Goal: Find contact information: Find contact information

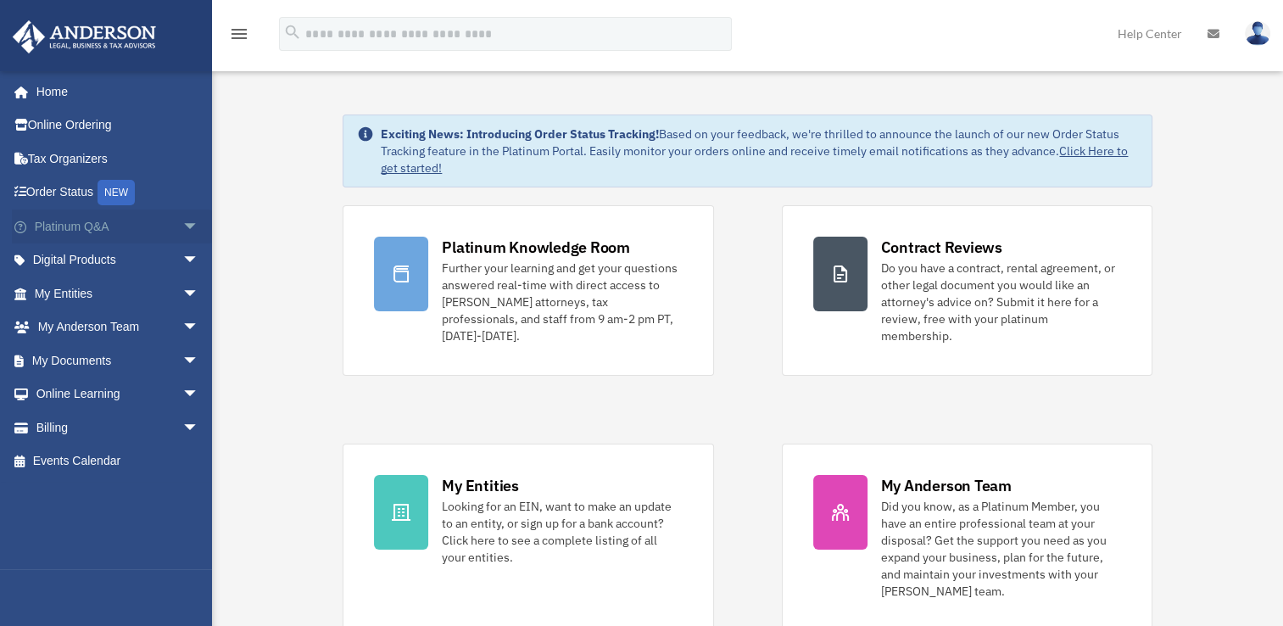
click at [182, 232] on span "arrow_drop_down" at bounding box center [199, 226] width 34 height 35
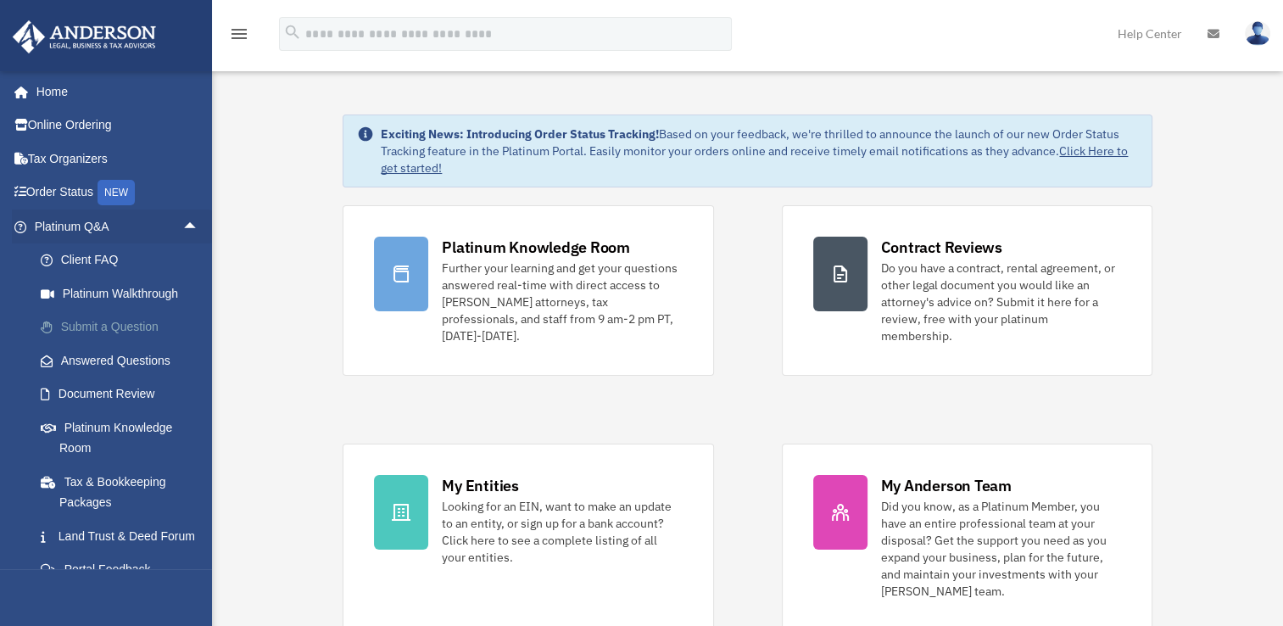
click at [126, 327] on link "Submit a Question" at bounding box center [124, 327] width 201 height 34
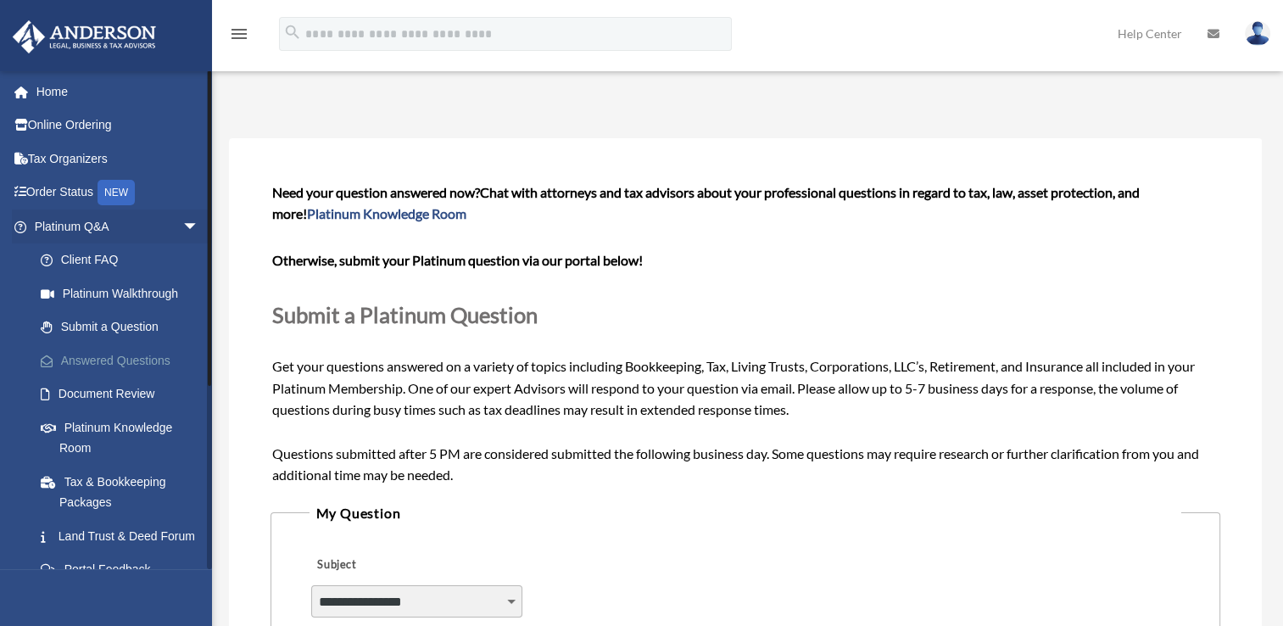
click at [136, 361] on link "Answered Questions" at bounding box center [124, 360] width 201 height 34
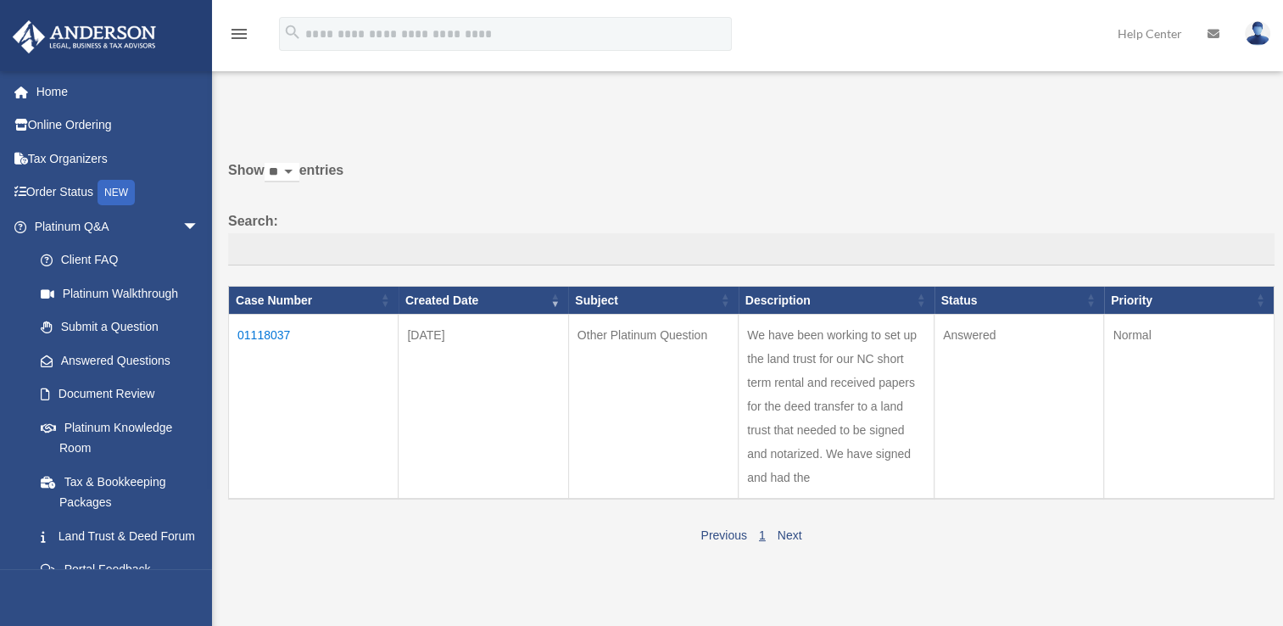
click at [259, 334] on td "01118037" at bounding box center [314, 407] width 170 height 185
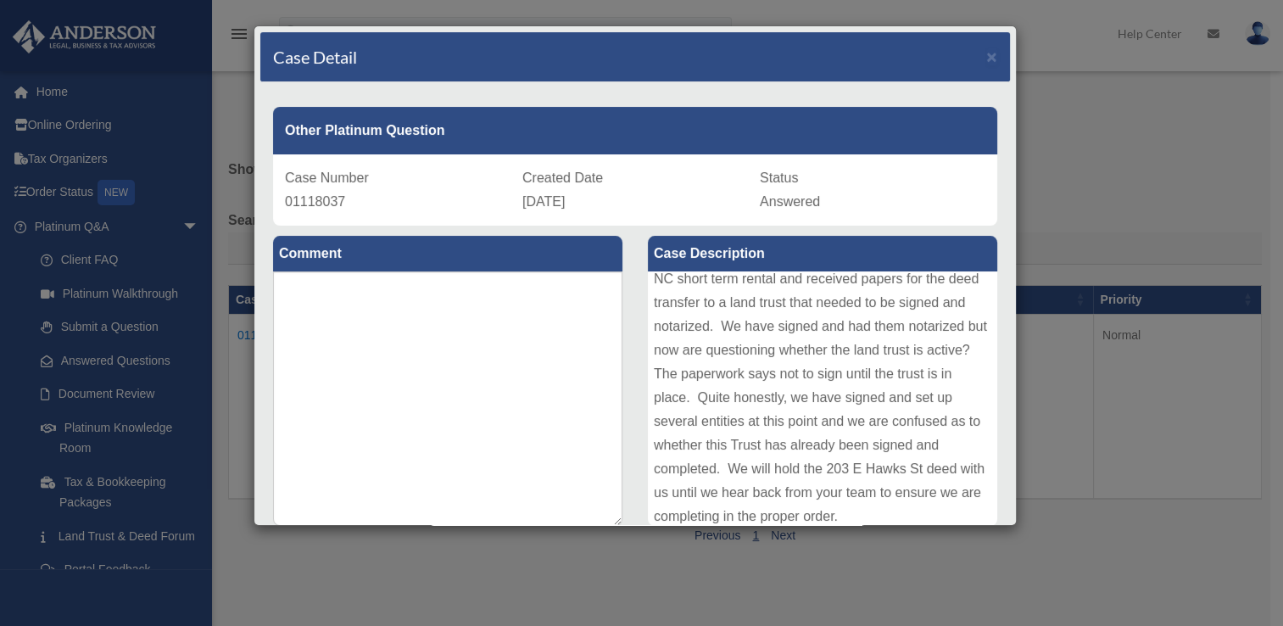
scroll to position [66, 0]
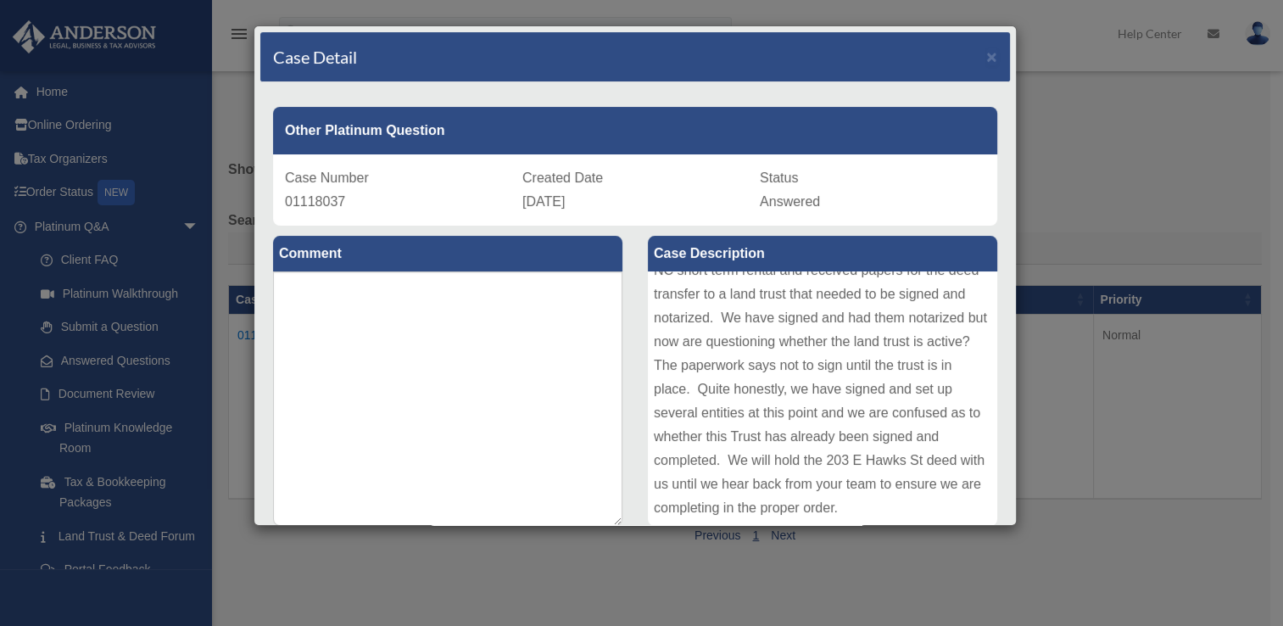
click at [794, 198] on span "Answered" at bounding box center [790, 201] width 60 height 14
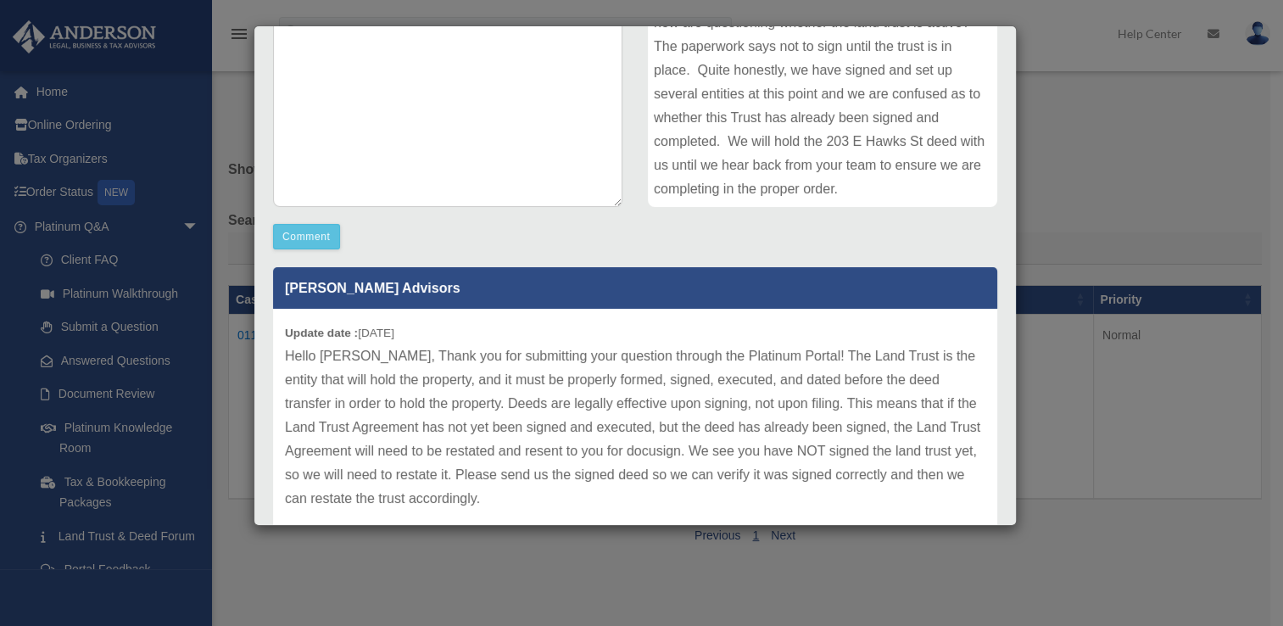
scroll to position [389, 0]
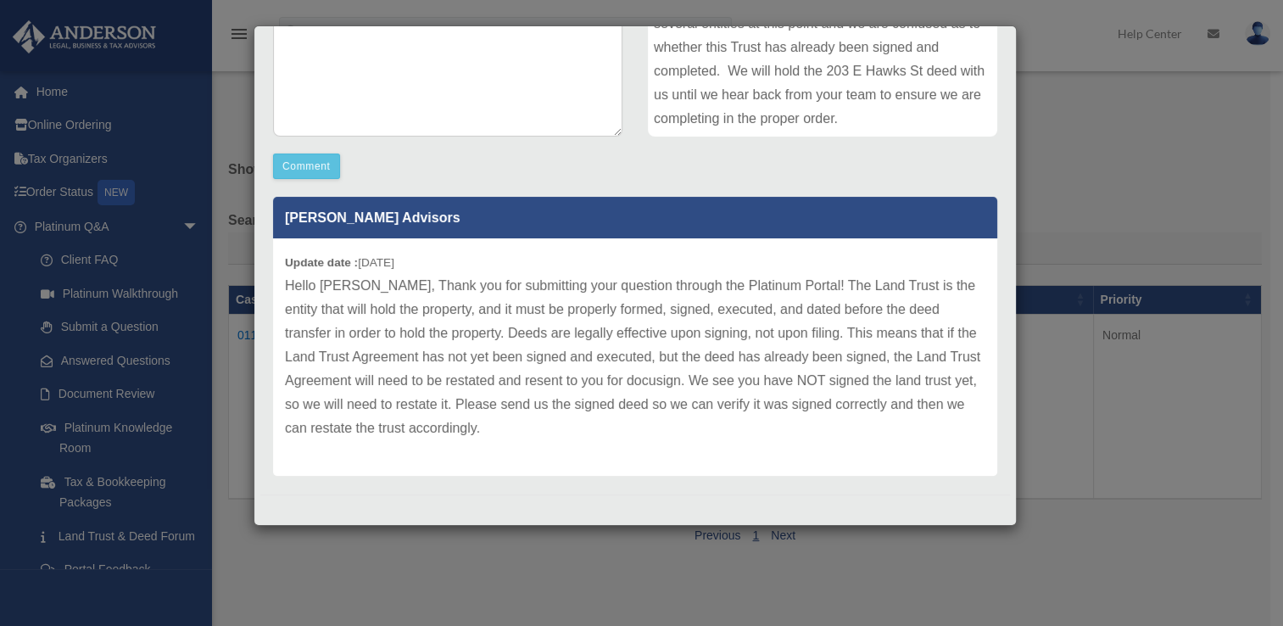
click at [1064, 535] on div "Case Detail × Other Platinum Question Case Number 01118037 Created Date [DATE] …" at bounding box center [641, 313] width 1283 height 626
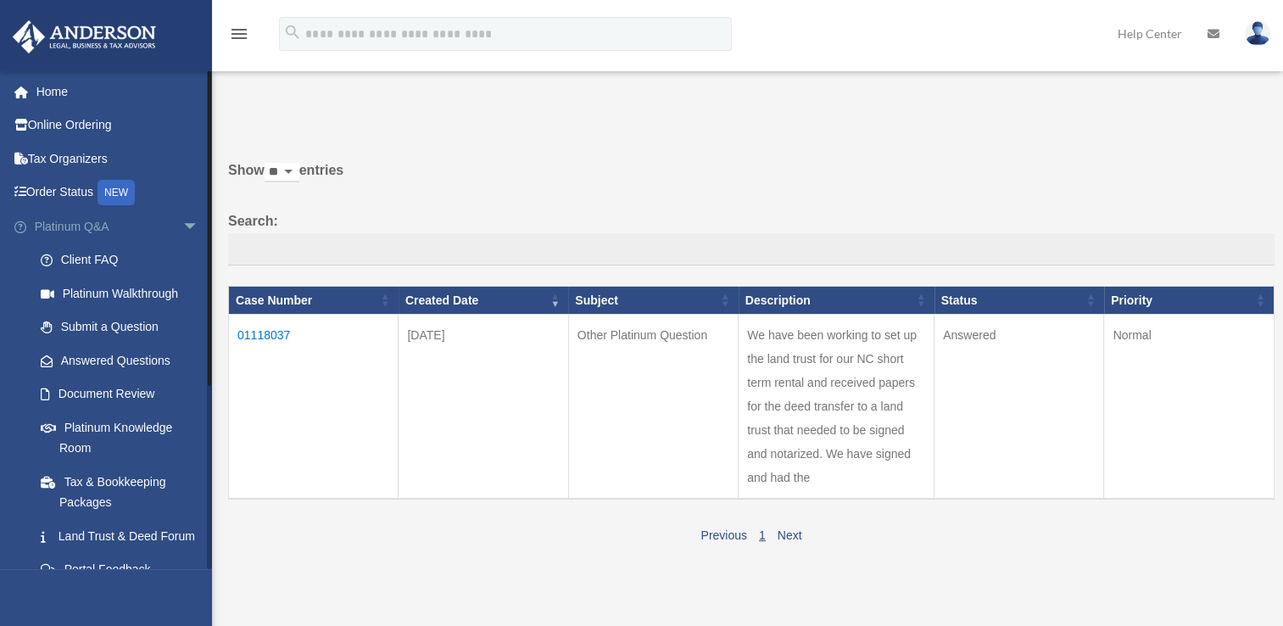
click at [182, 226] on span "arrow_drop_down" at bounding box center [199, 226] width 34 height 35
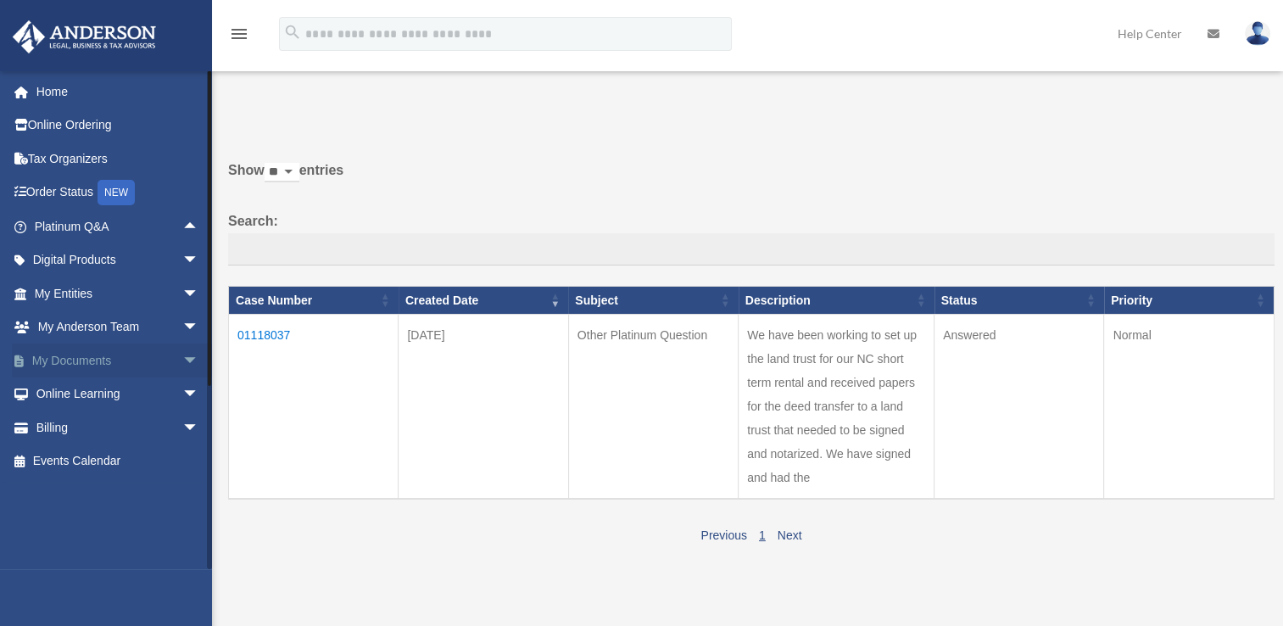
click at [182, 361] on span "arrow_drop_down" at bounding box center [199, 360] width 34 height 35
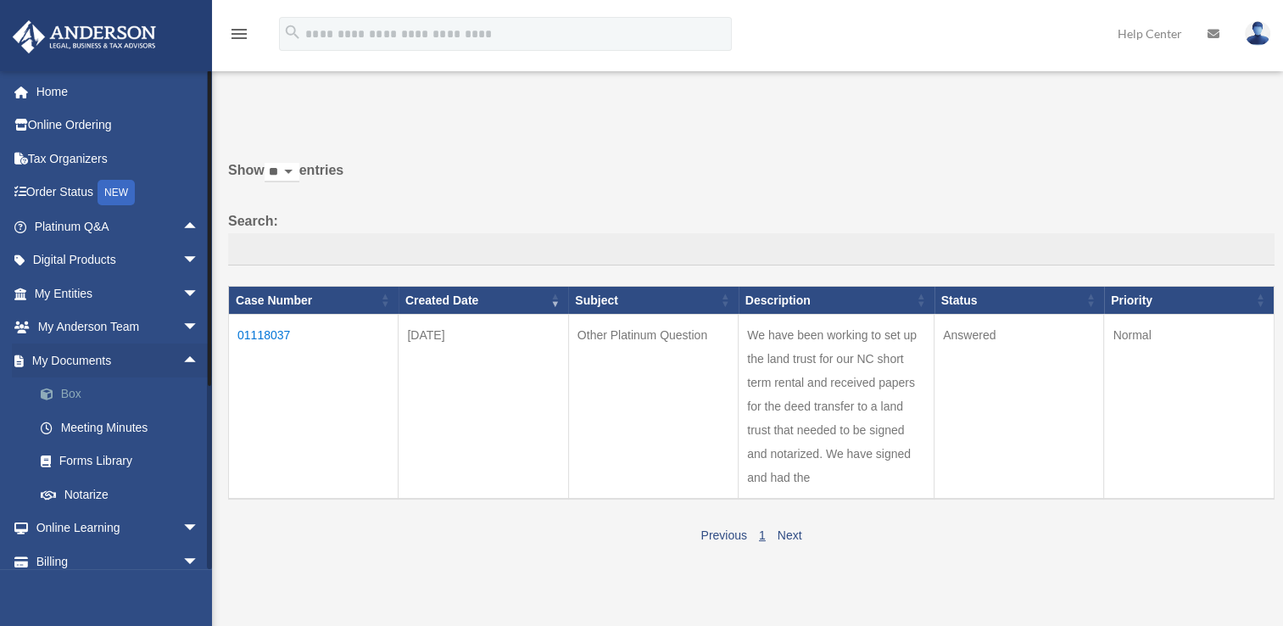
click at [81, 392] on link "Box" at bounding box center [124, 394] width 201 height 34
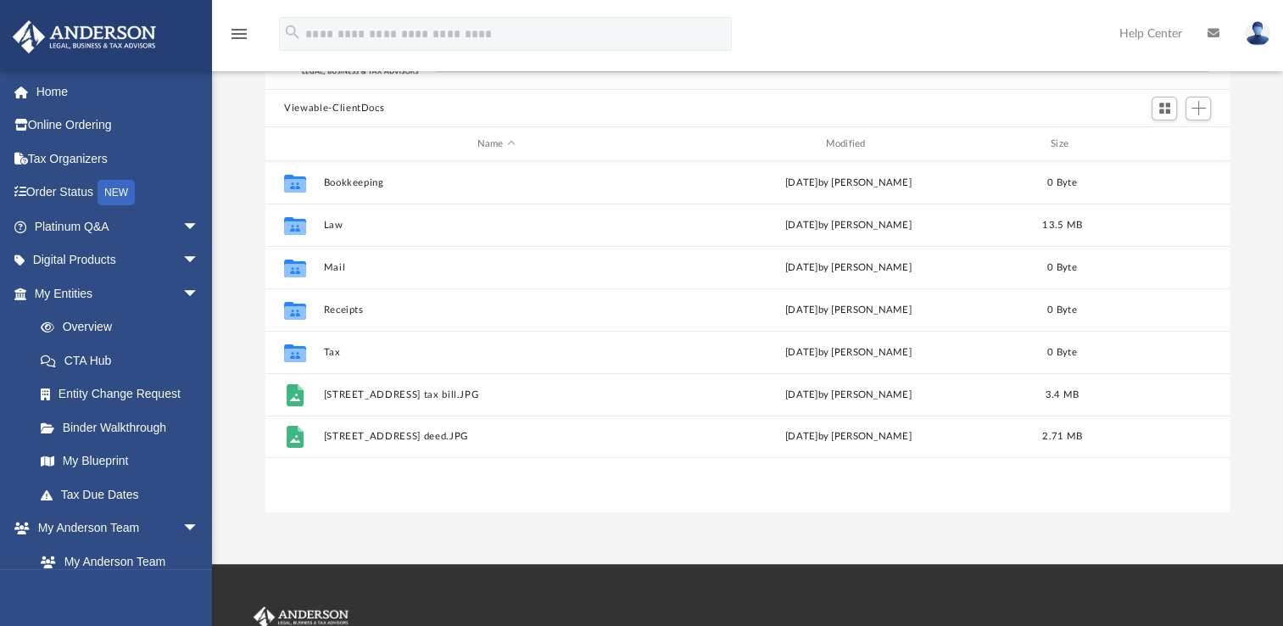
scroll to position [136, 0]
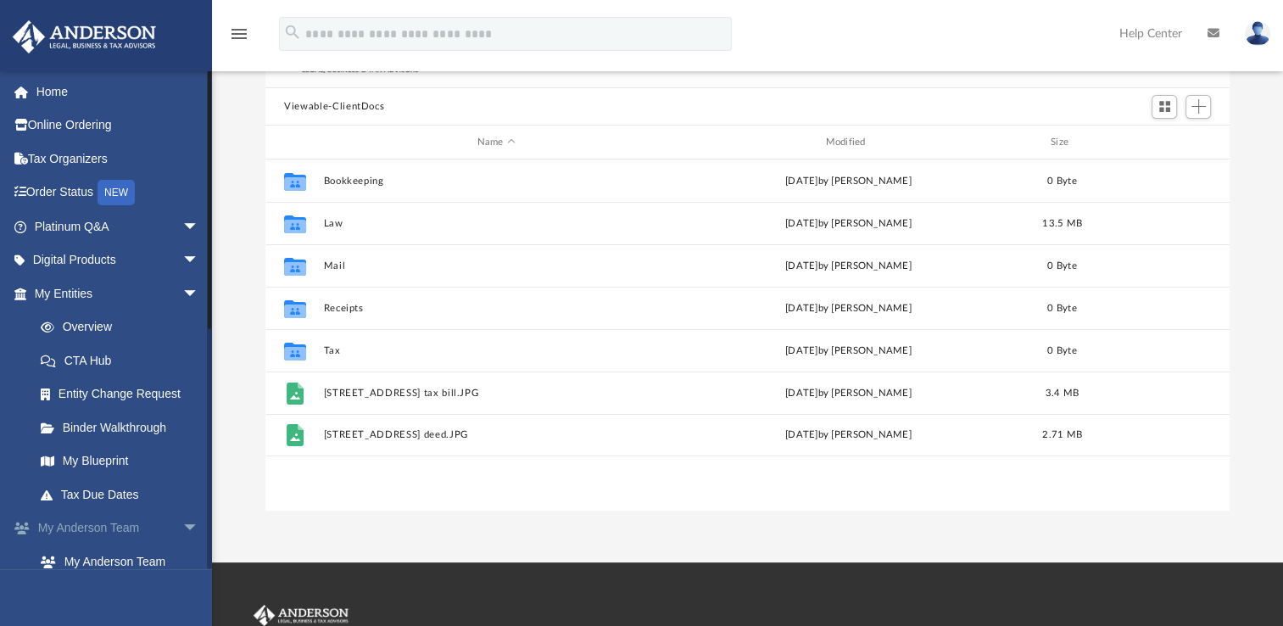
click at [183, 531] on span "arrow_drop_down" at bounding box center [199, 528] width 34 height 35
click at [182, 553] on span "arrow_drop_down" at bounding box center [199, 562] width 34 height 35
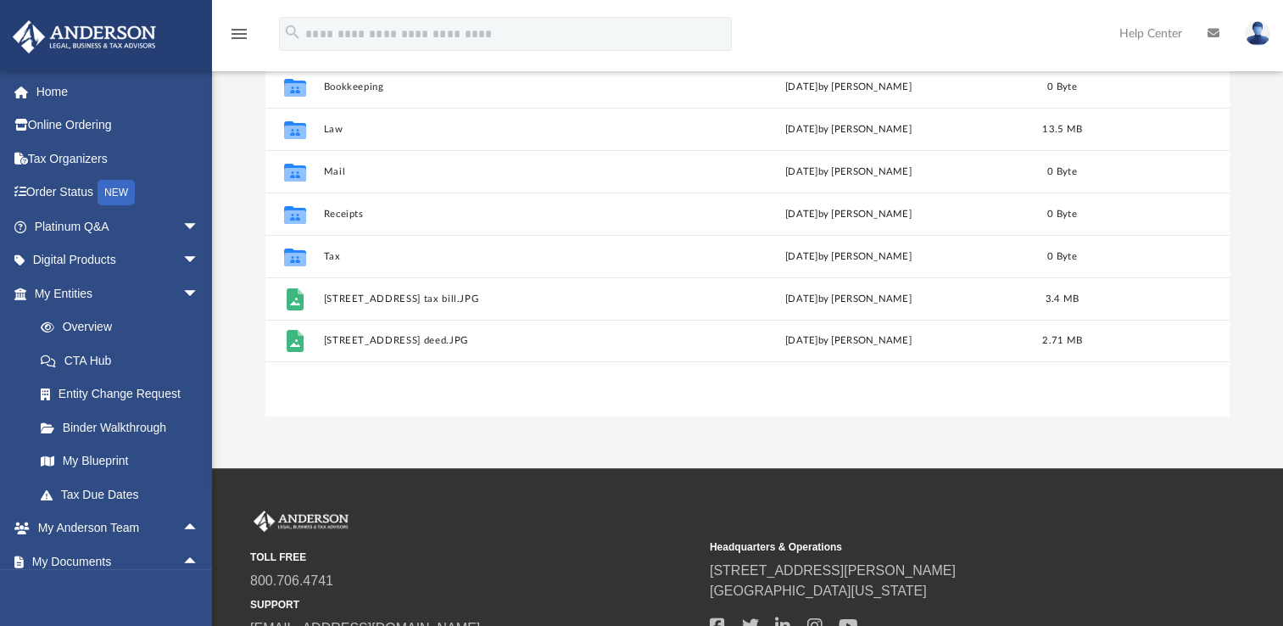
scroll to position [237, 0]
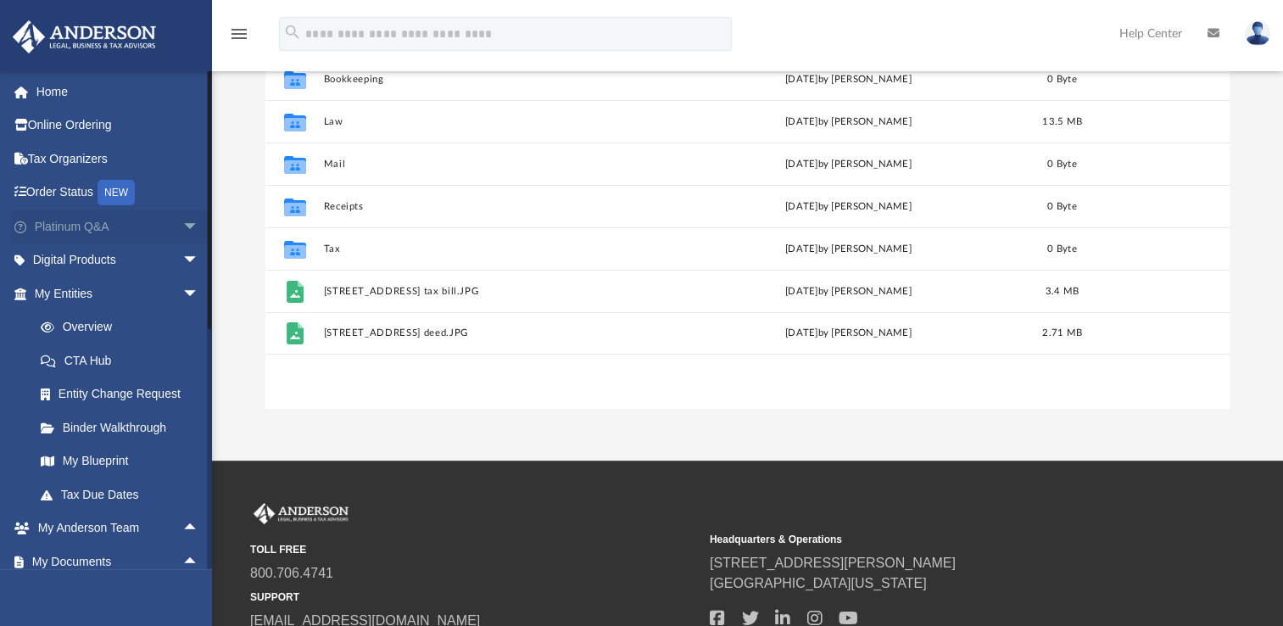
click at [182, 225] on span "arrow_drop_down" at bounding box center [199, 226] width 34 height 35
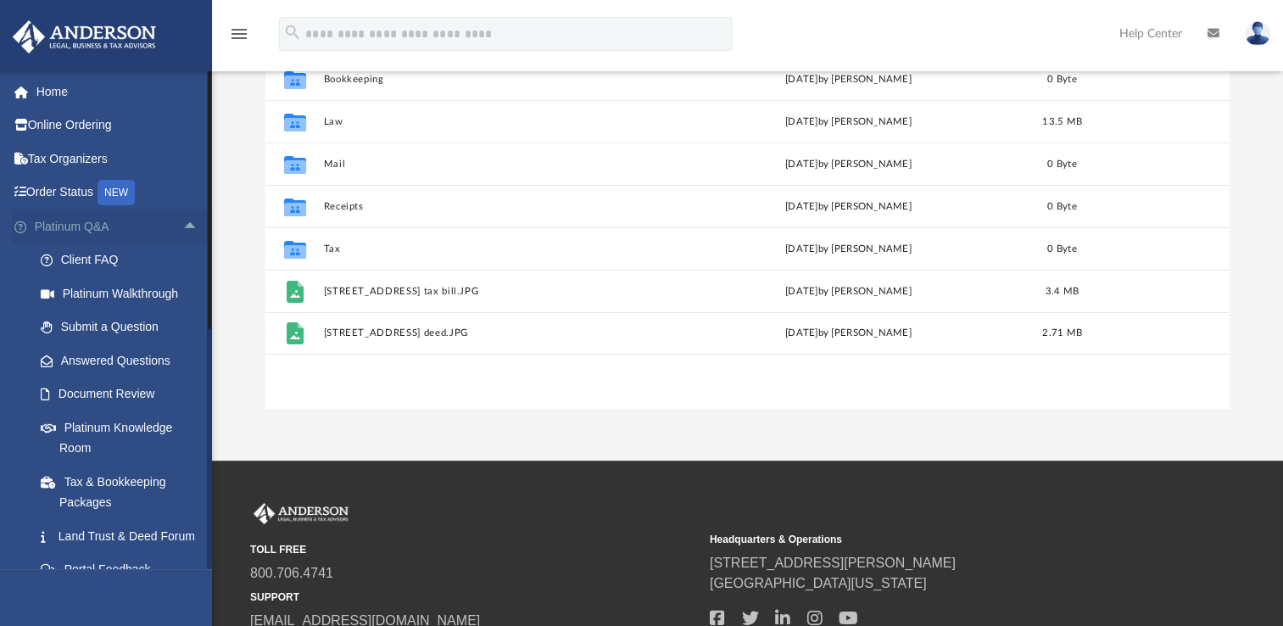
click at [182, 226] on span "arrow_drop_up" at bounding box center [199, 226] width 34 height 35
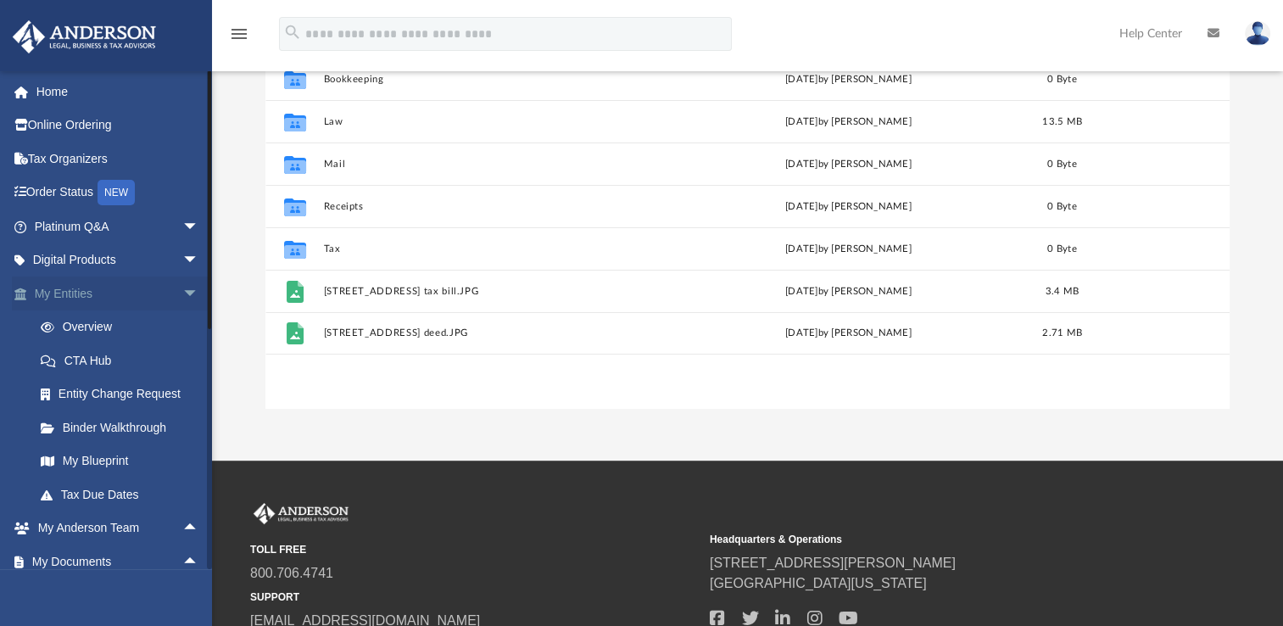
click at [182, 295] on span "arrow_drop_down" at bounding box center [199, 293] width 34 height 35
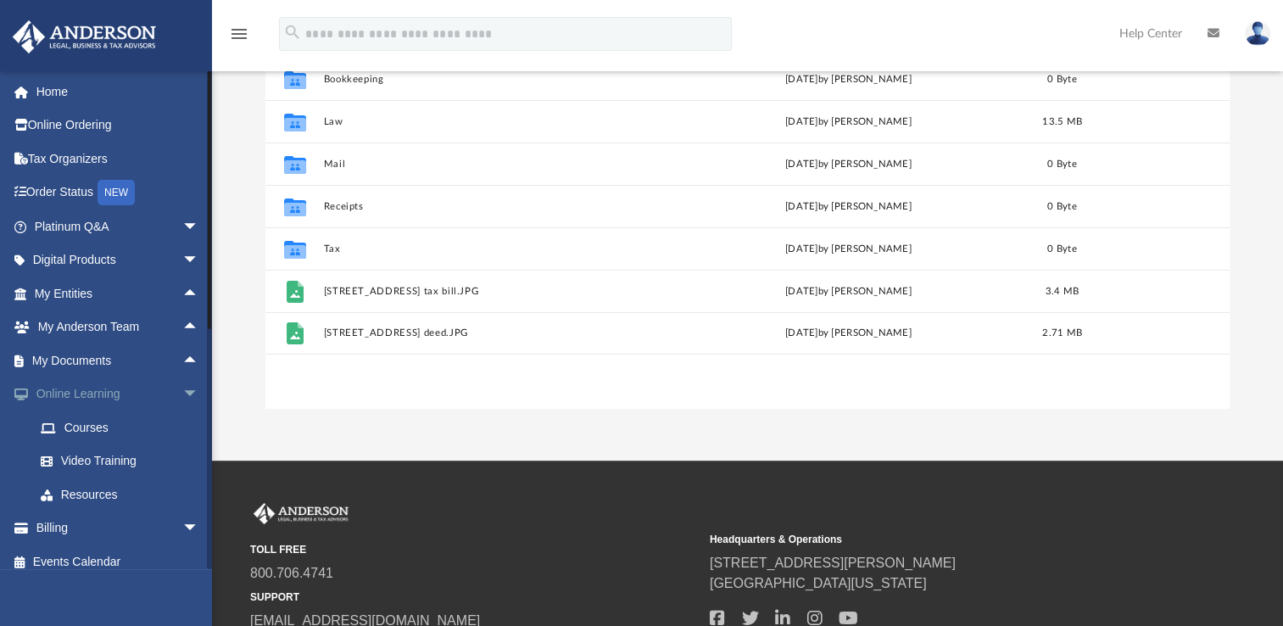
click at [182, 394] on span "arrow_drop_down" at bounding box center [199, 394] width 34 height 35
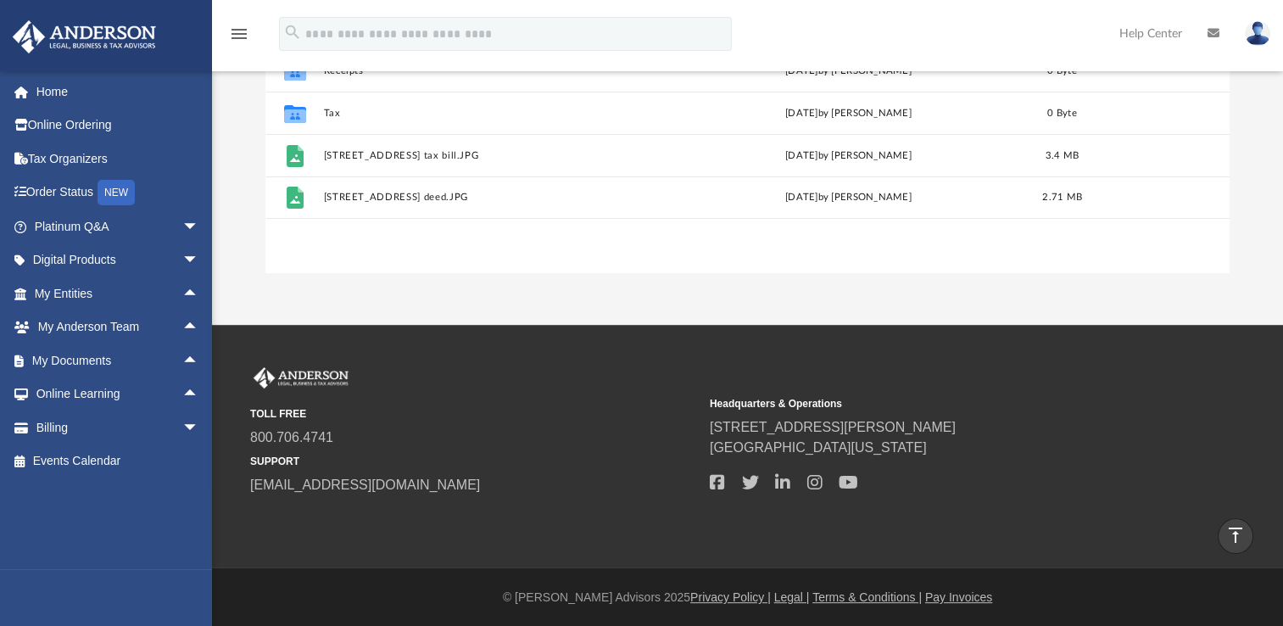
scroll to position [374, 0]
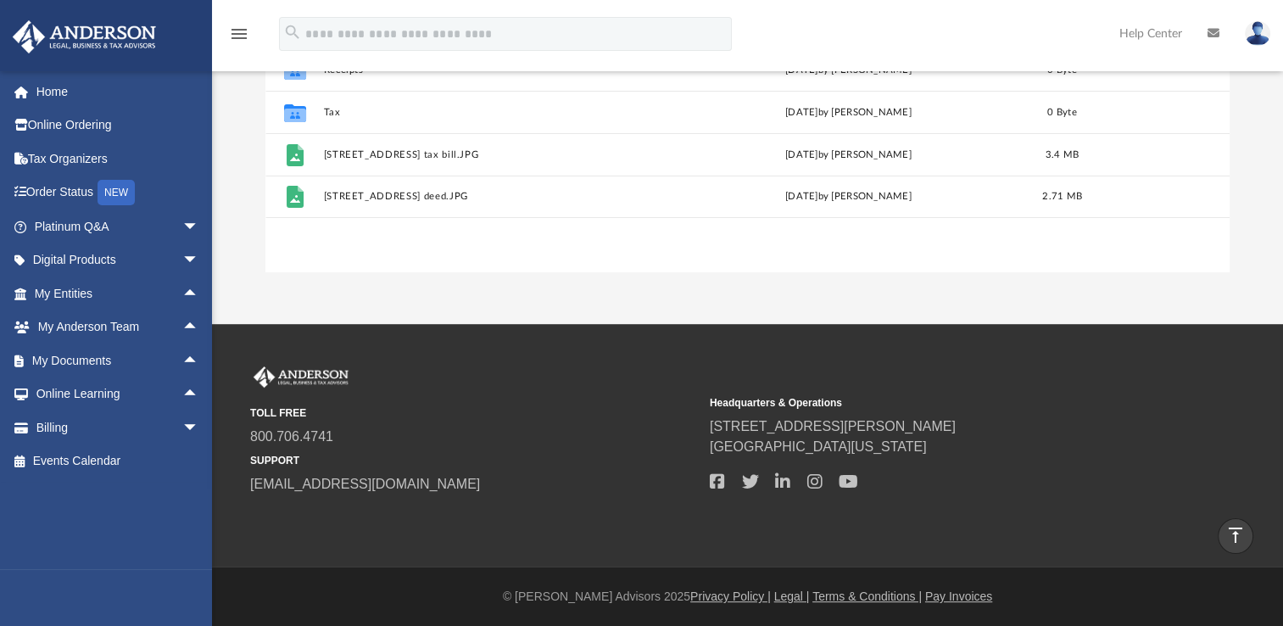
click at [1253, 31] on img at bounding box center [1257, 33] width 25 height 25
click at [1209, 36] on icon at bounding box center [1214, 33] width 12 height 12
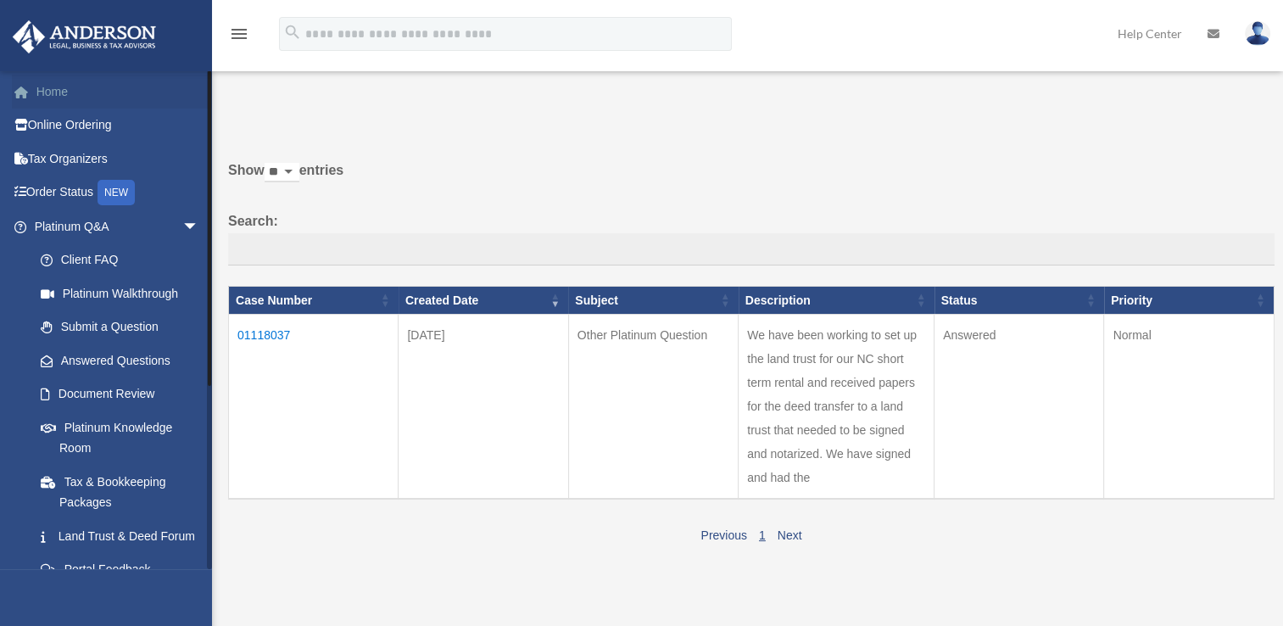
click at [51, 88] on link "Home" at bounding box center [118, 92] width 213 height 34
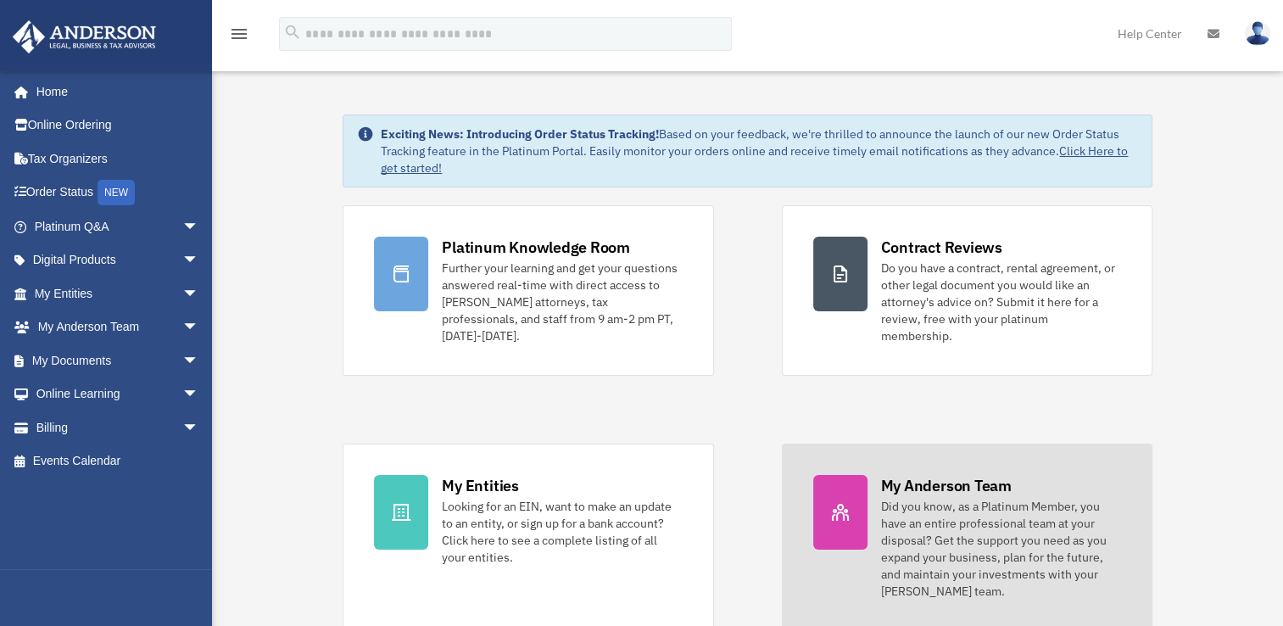
click at [997, 475] on div "My Anderson Team" at bounding box center [946, 485] width 131 height 21
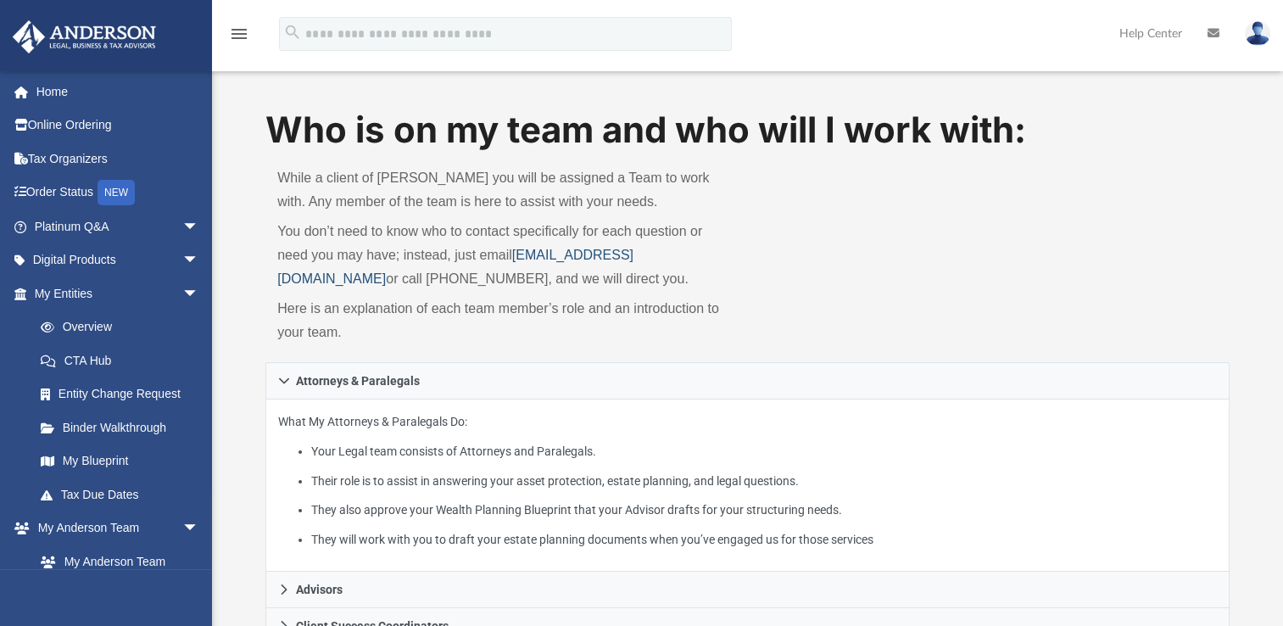
click at [528, 254] on link "myteam@andersonadvisors.com" at bounding box center [455, 267] width 356 height 38
click at [519, 252] on link "myteam@andersonadvisors.com" at bounding box center [455, 267] width 356 height 38
